Goal: Download file/media

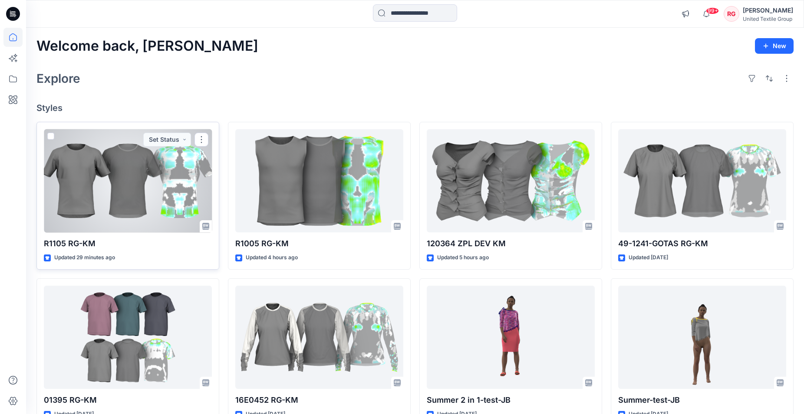
click at [104, 177] on div at bounding box center [128, 181] width 168 height 104
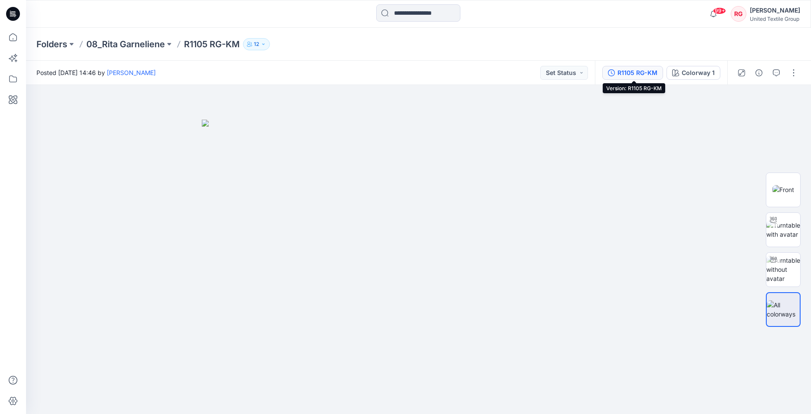
click at [639, 75] on div "R1105 RG-KM" at bounding box center [637, 73] width 40 height 10
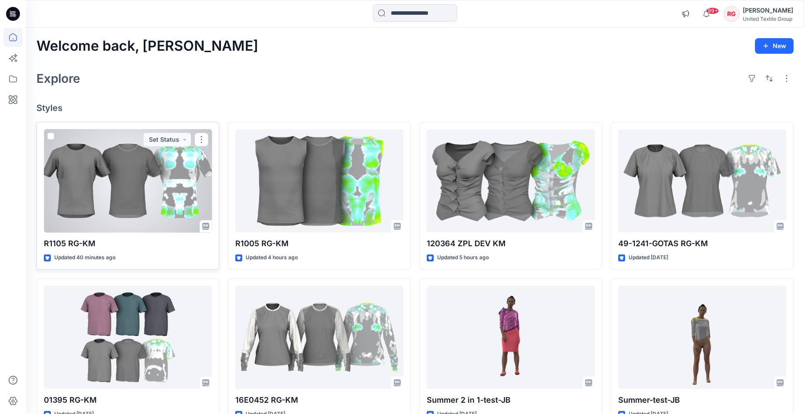
click at [146, 167] on div at bounding box center [128, 181] width 168 height 104
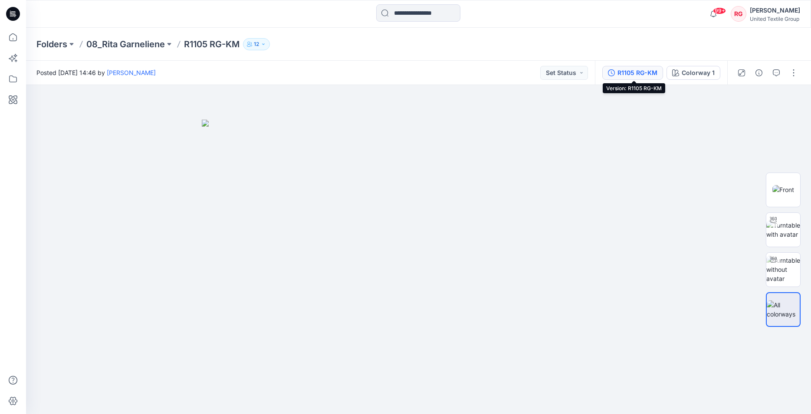
click at [643, 74] on div "R1105 RG-KM" at bounding box center [637, 73] width 40 height 10
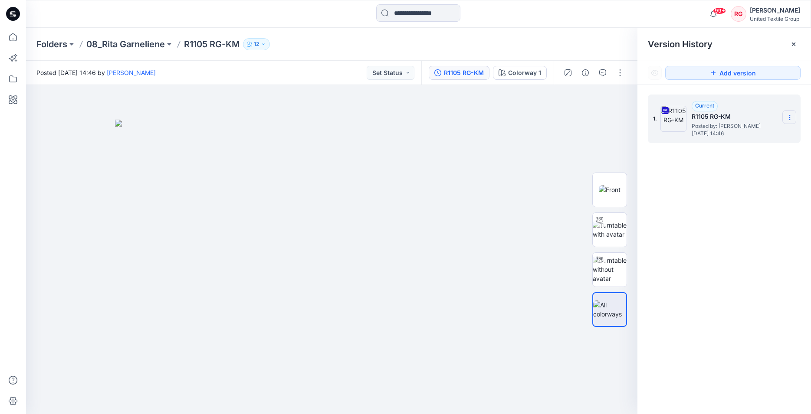
click at [787, 117] on icon at bounding box center [789, 117] width 7 height 7
click at [744, 134] on span "Download Source BW File" at bounding box center [745, 134] width 72 height 10
